Goal: Transaction & Acquisition: Subscribe to service/newsletter

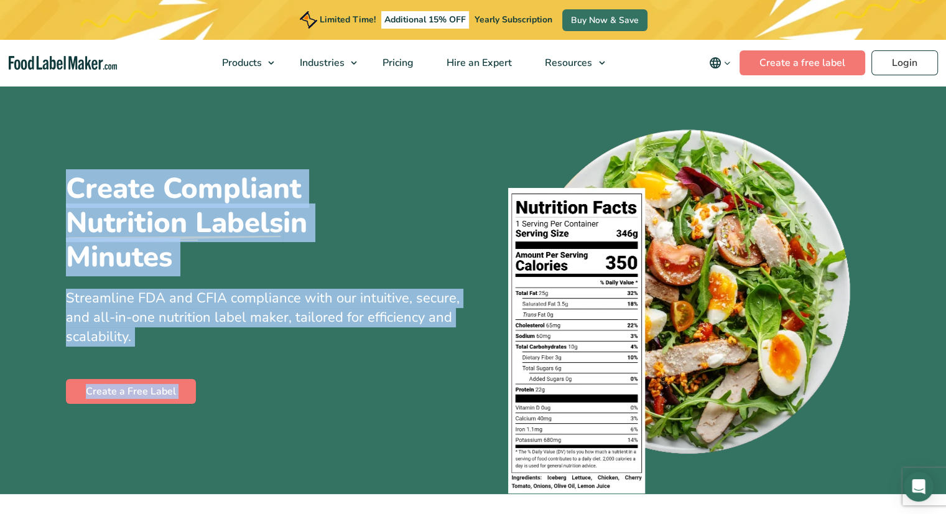
drag, startPoint x: 944, startPoint y: 45, endPoint x: 946, endPoint y: 97, distance: 51.7
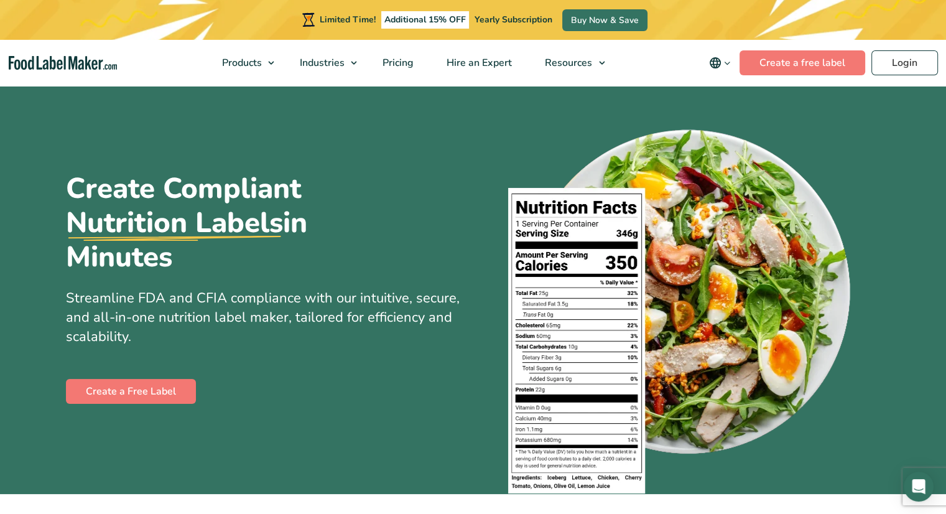
click at [908, 193] on section "Create Compliant Nutrition Labels in Minutes Streamline FDA and CFIA compliance…" at bounding box center [473, 289] width 946 height 410
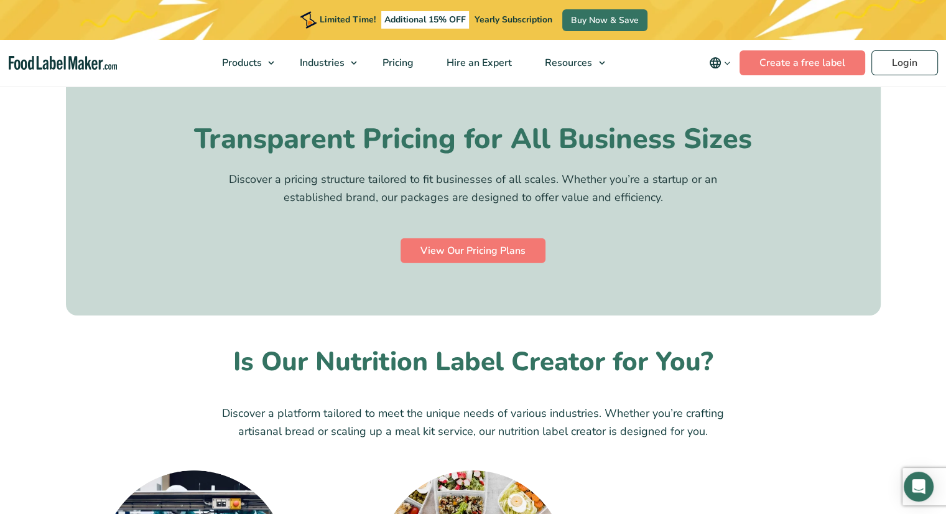
scroll to position [3740, 0]
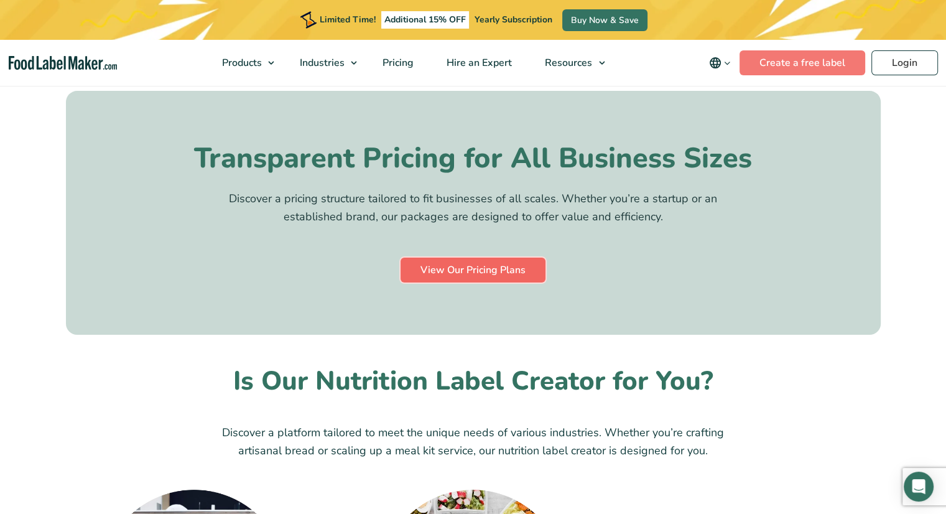
click at [491, 258] on link "View Our Pricing Plans" at bounding box center [473, 270] width 145 height 25
